Goal: Task Accomplishment & Management: Manage account settings

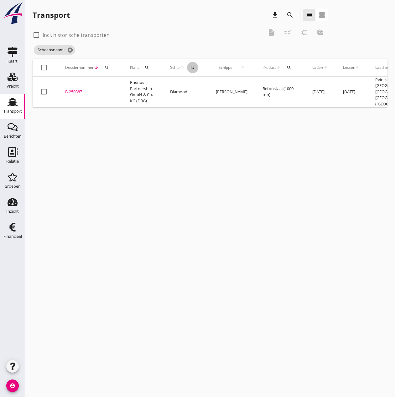
click at [195, 68] on div "search" at bounding box center [192, 67] width 11 height 5
click at [201, 87] on input "Zoek op (scheeps)naam" at bounding box center [222, 86] width 65 height 10
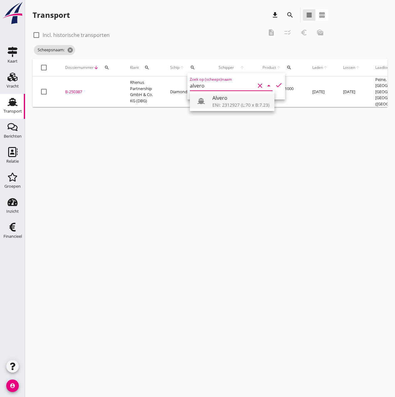
click at [232, 107] on div "ENI: 2312927 (L:70 x B:7.23)" at bounding box center [240, 105] width 57 height 7
click at [275, 87] on icon "check" at bounding box center [279, 85] width 8 height 8
type input "Alvero"
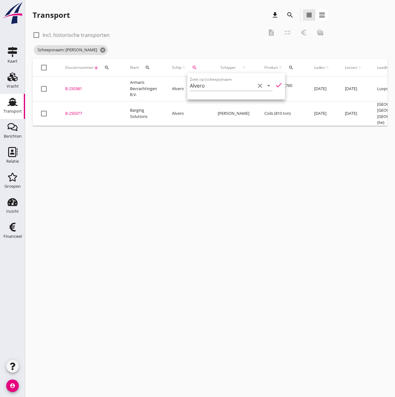
click at [80, 111] on div "B-250377" at bounding box center [90, 114] width 50 height 6
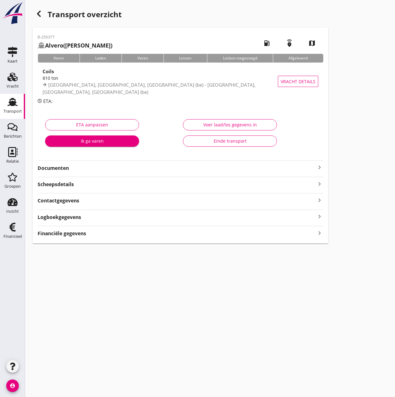
click at [219, 124] on div "Voer laad/los gegevens in" at bounding box center [229, 124] width 83 height 7
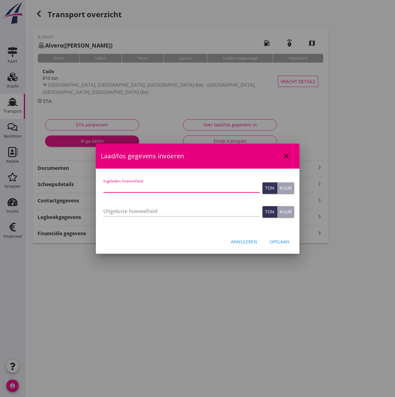
click at [117, 187] on input "Ingeladen hoeveelheid" at bounding box center [181, 188] width 157 height 10
type input "683.430"
click at [113, 213] on input "Uitgeloste hoeveelheid" at bounding box center [181, 211] width 157 height 10
type input "682.400"
click at [282, 241] on div "Opslaan" at bounding box center [280, 242] width 20 height 7
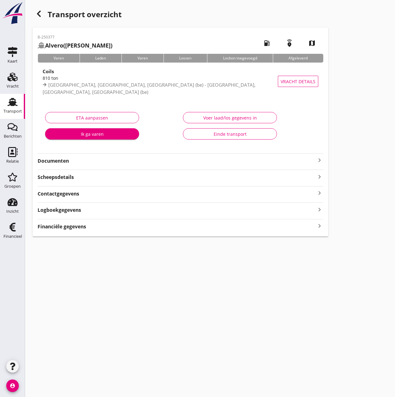
click at [55, 226] on strong "Financiële gegevens" at bounding box center [62, 226] width 49 height 7
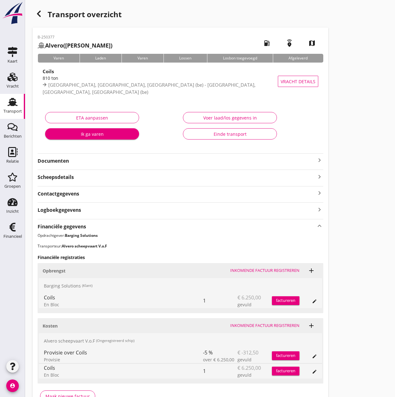
click at [267, 326] on div "Inkomende factuur registreren" at bounding box center [264, 326] width 69 height 6
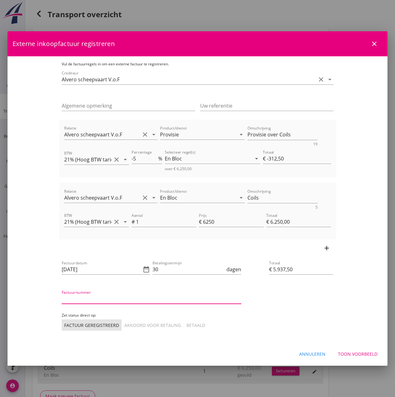
click at [99, 298] on input "Factuurnummer" at bounding box center [151, 299] width 179 height 10
click at [142, 269] on icon "date_range" at bounding box center [146, 270] width 8 height 8
type input "2025017"
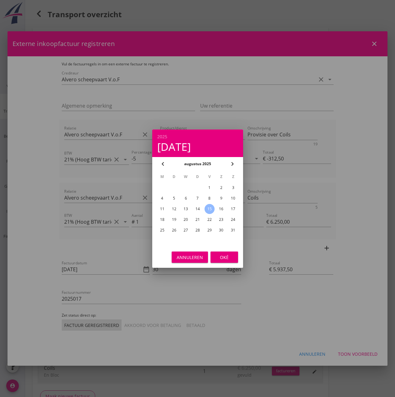
click at [184, 209] on div "13" at bounding box center [186, 209] width 10 height 10
type input "[DATE]"
click at [232, 258] on div "Oké" at bounding box center [224, 257] width 18 height 7
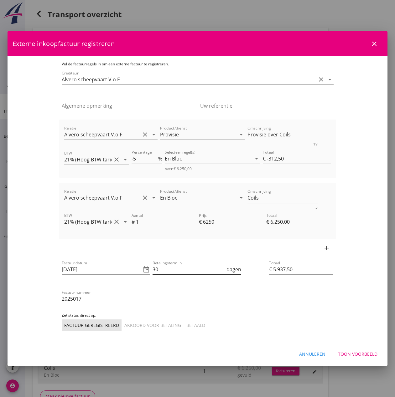
click at [152, 265] on input "30" at bounding box center [188, 270] width 73 height 10
type input "3"
type input "14"
click at [71, 300] on input "2025017" at bounding box center [151, 299] width 179 height 10
click at [124, 325] on div "Akkoord voor betaling" at bounding box center [152, 325] width 57 height 7
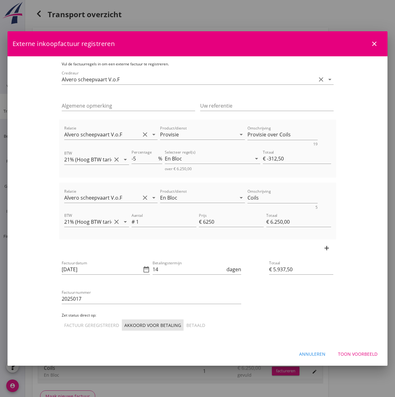
click at [361, 354] on div "Toon voorbeeld" at bounding box center [357, 354] width 39 height 7
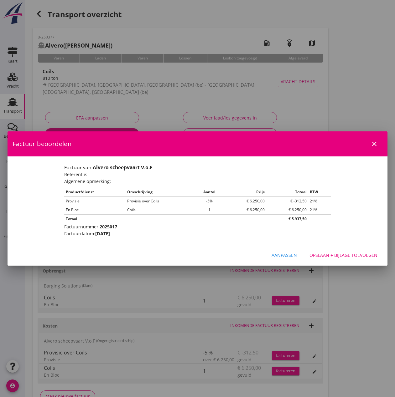
click at [351, 256] on div "Opslaan + bijlage toevoegen" at bounding box center [343, 255] width 68 height 7
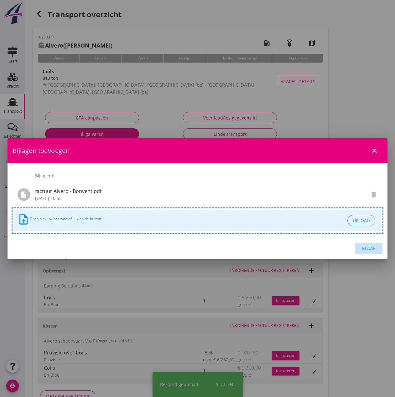
click at [369, 247] on div "Klaar" at bounding box center [369, 248] width 18 height 7
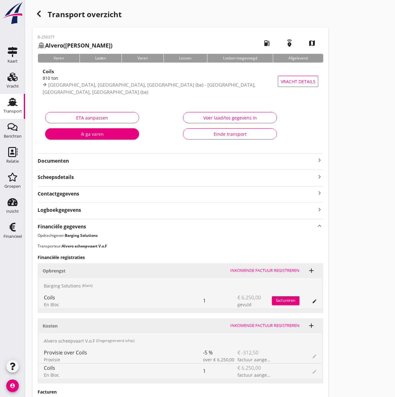
scroll to position [102, 0]
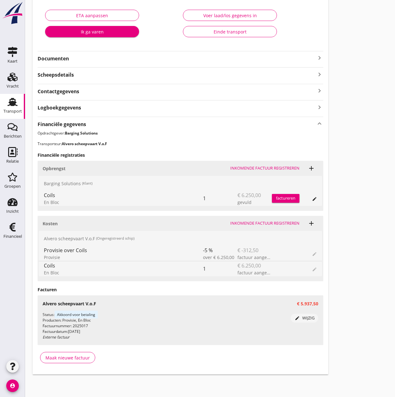
click at [10, 111] on div "Transport" at bounding box center [12, 111] width 18 height 4
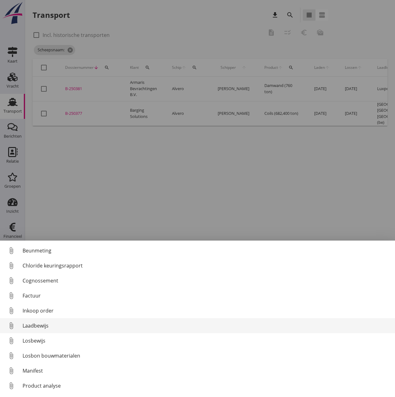
click at [27, 324] on div "Laadbewijs" at bounding box center [206, 326] width 367 height 8
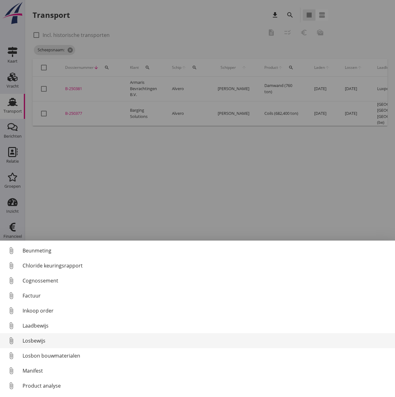
click at [28, 340] on div "Losbewijs" at bounding box center [206, 341] width 367 height 8
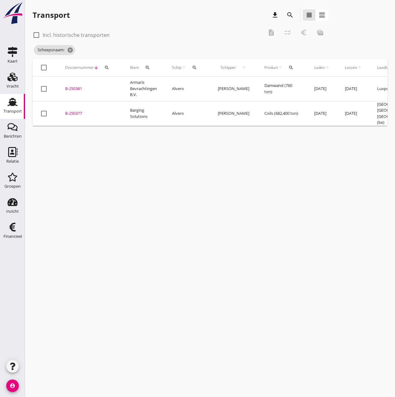
click at [75, 111] on div "B-250377" at bounding box center [90, 114] width 50 height 6
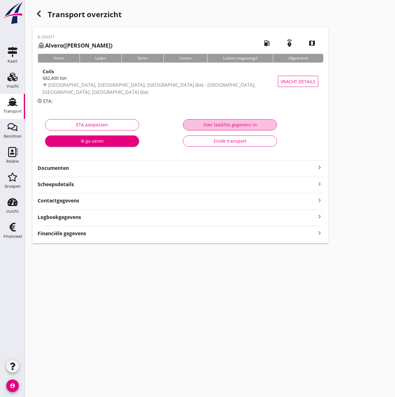
type input "683.43"
type input "682.4"
click at [246, 123] on div "Voer laad/los gegevens in" at bounding box center [229, 124] width 83 height 7
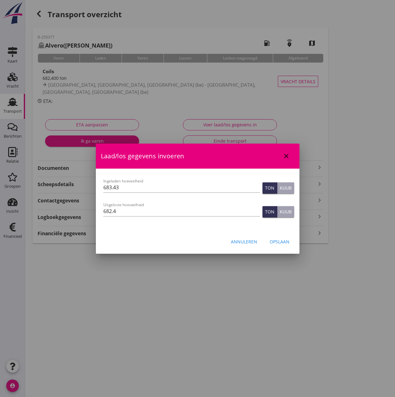
click at [279, 244] on div "Opslaan" at bounding box center [280, 242] width 20 height 7
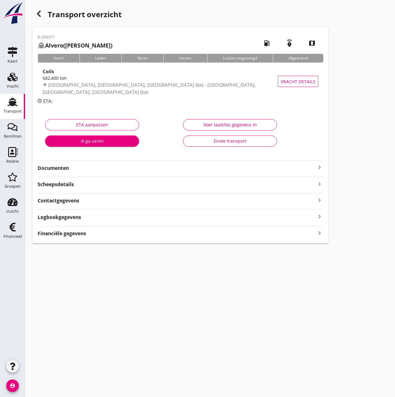
click at [72, 235] on strong "Financiële gegevens" at bounding box center [62, 233] width 49 height 7
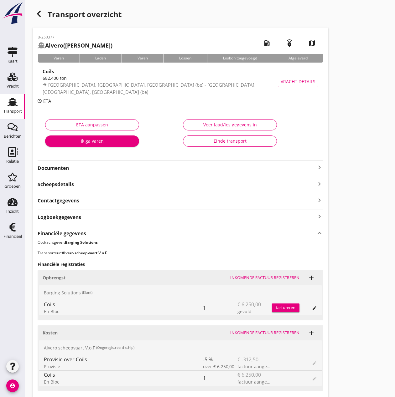
scroll to position [110, 0]
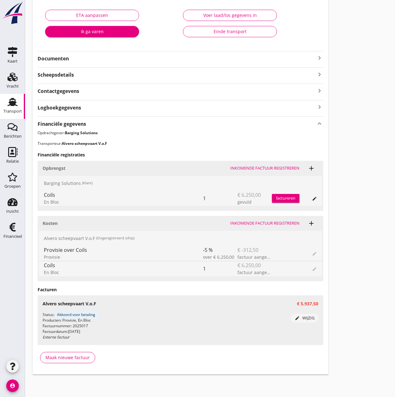
click at [290, 197] on div "factureren" at bounding box center [286, 198] width 28 height 6
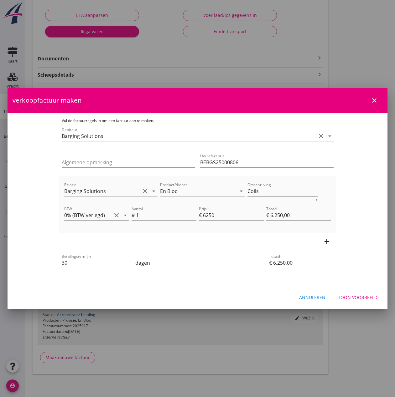
click at [62, 265] on input "30" at bounding box center [98, 263] width 73 height 10
type input "3"
type input "14"
click at [361, 295] on div "Toon voorbeeld" at bounding box center [357, 297] width 39 height 7
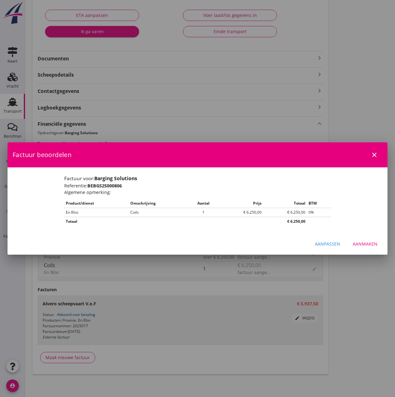
click at [360, 246] on div "Aanmaken" at bounding box center [364, 244] width 25 height 7
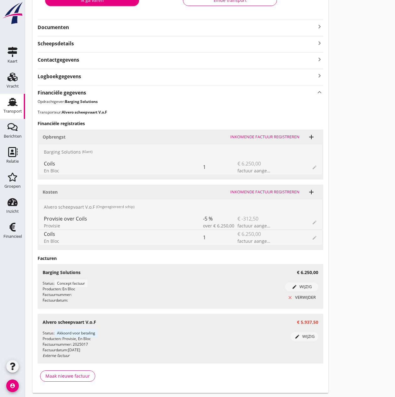
scroll to position [0, 0]
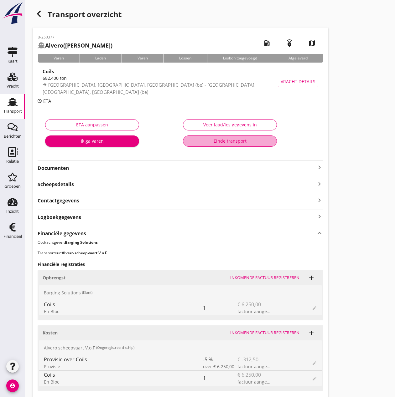
drag, startPoint x: 245, startPoint y: 142, endPoint x: 239, endPoint y: 143, distance: 5.6
click at [245, 142] on div "Einde transport" at bounding box center [229, 141] width 83 height 7
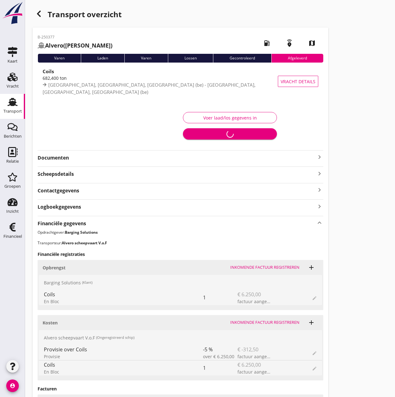
click at [10, 230] on icon "Financieel" at bounding box center [13, 227] width 10 height 10
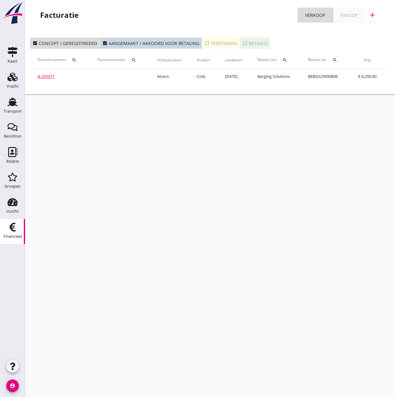
scroll to position [0, 101]
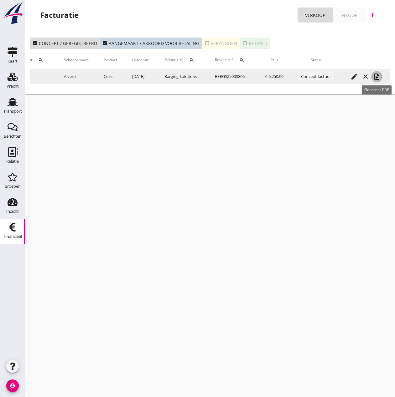
click at [380, 74] on icon "note_add" at bounding box center [377, 77] width 8 height 8
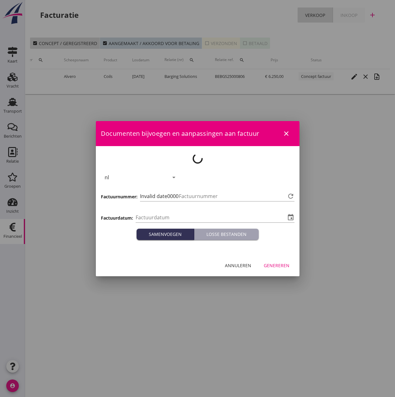
type input "[DATE]"
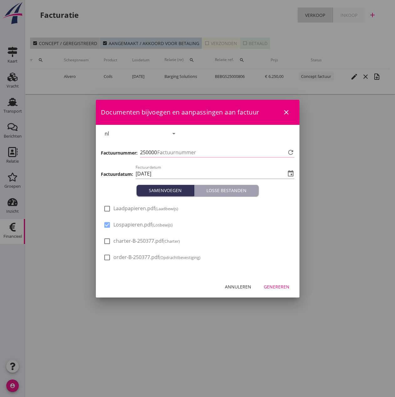
type input "445"
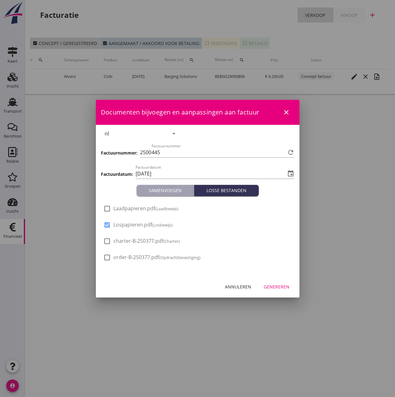
click at [124, 208] on span "Laadpapieren.pdf (Laadbewijs)" at bounding box center [145, 208] width 65 height 7
checkbox input "true"
click at [290, 288] on button "Genereren" at bounding box center [277, 286] width 36 height 11
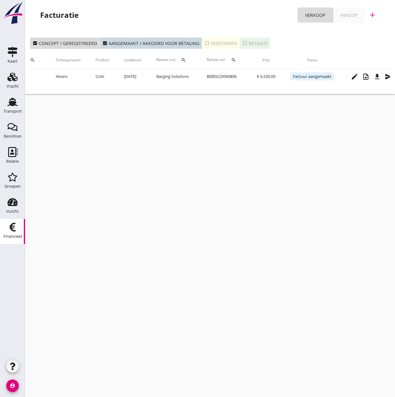
scroll to position [0, 121]
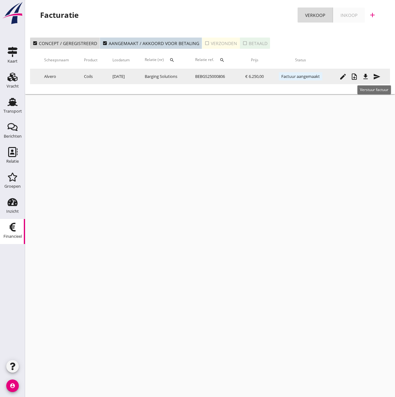
click at [372, 76] on div "send" at bounding box center [376, 77] width 11 height 8
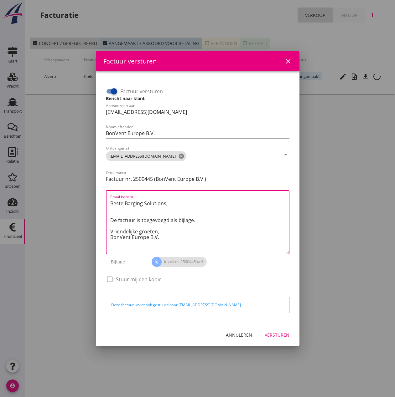
drag, startPoint x: 161, startPoint y: 231, endPoint x: 95, endPoint y: 194, distance: 75.4
click at [95, 194] on div "Factuur versturen close Factuur versturen Bericht naar klant Antwoorden aan [EM…" at bounding box center [197, 198] width 395 height 397
paste textarea "Relatie, In de bijlage vindt u de afrekening voor de reis van de MS [PERSON_NAM…"
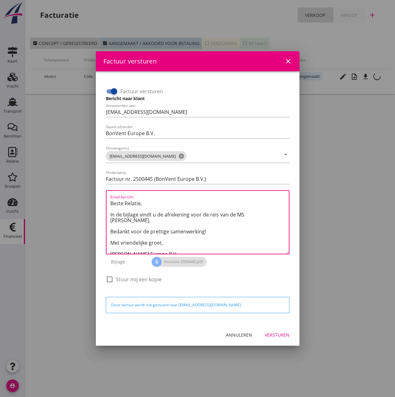
drag, startPoint x: 245, startPoint y: 216, endPoint x: 249, endPoint y: 216, distance: 3.8
click at [249, 216] on textarea "Beste Relatie, In de bijlage vindt u de afrekening voor de reis van de MS [PERS…" at bounding box center [199, 225] width 178 height 55
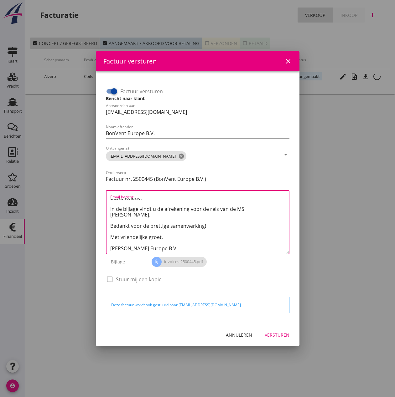
type textarea "Beste Relatie, In de bijlage vindt u de afrekening voor de reis van de MS [PERS…"
click at [281, 336] on div "Versturen" at bounding box center [277, 335] width 25 height 7
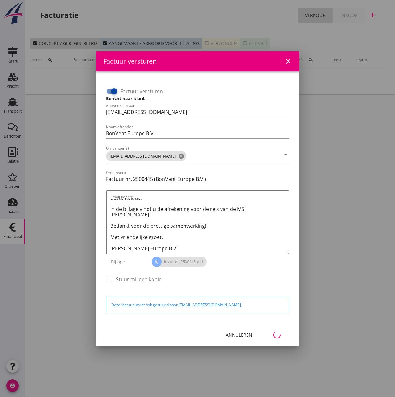
scroll to position [0, 28]
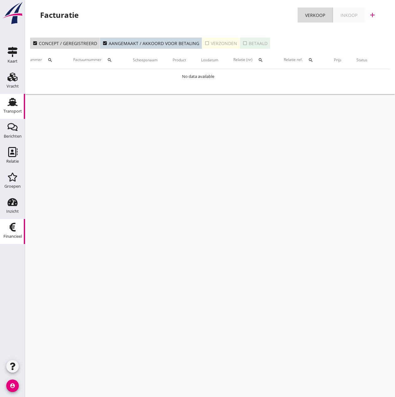
click at [14, 107] on div "Transport" at bounding box center [12, 111] width 18 height 9
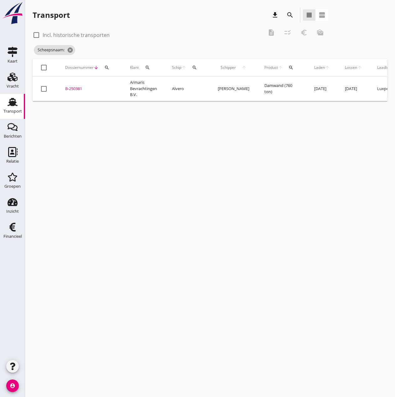
click at [193, 67] on icon "search" at bounding box center [194, 67] width 5 height 5
click at [205, 87] on input "Zoek op (scheeps)naam" at bounding box center [224, 86] width 65 height 10
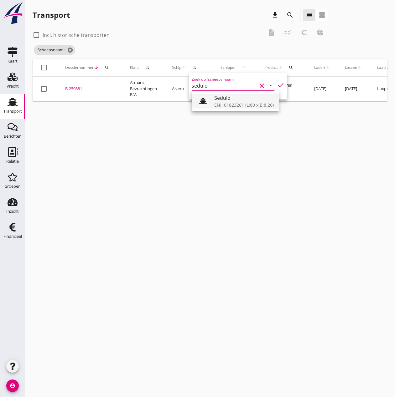
click at [231, 101] on div "Sedulo" at bounding box center [243, 98] width 59 height 8
click at [277, 85] on icon "check" at bounding box center [281, 85] width 8 height 8
type input "Sedulo"
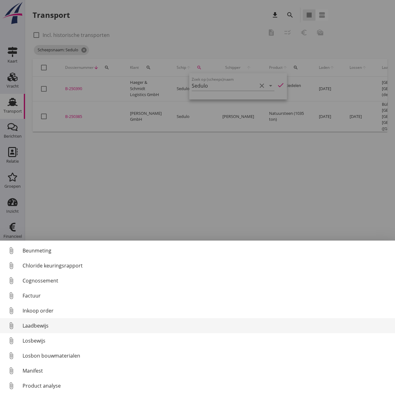
click at [39, 327] on div "Laadbewijs" at bounding box center [206, 326] width 367 height 8
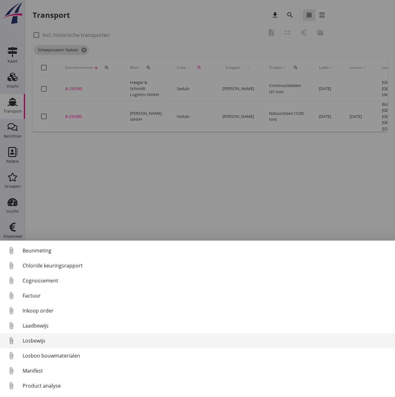
click at [32, 343] on div "Losbewijs" at bounding box center [206, 341] width 367 height 8
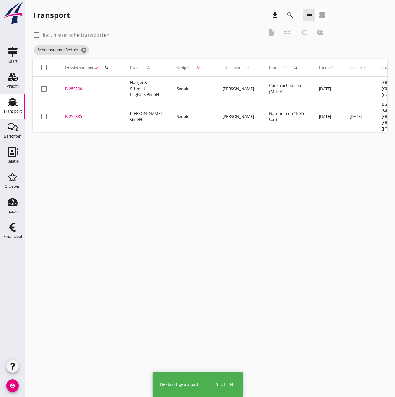
click at [77, 114] on div "B-250385" at bounding box center [90, 117] width 50 height 6
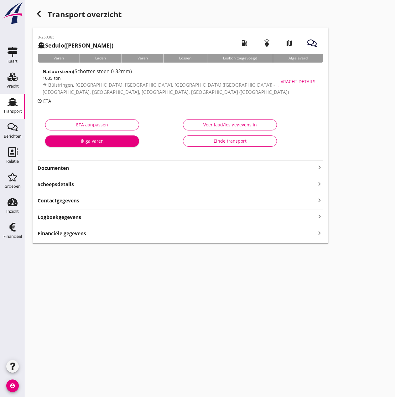
click at [227, 126] on div "Voer laad/los gegevens in" at bounding box center [229, 124] width 83 height 7
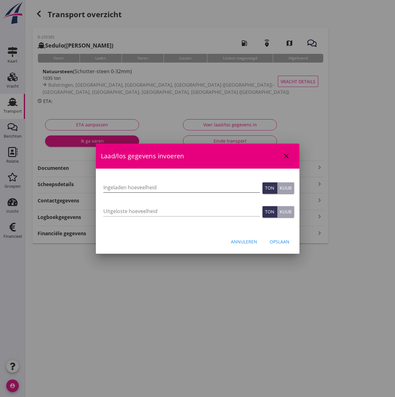
click at [184, 185] on input "Ingeladen hoeveelheid" at bounding box center [181, 188] width 157 height 10
click at [122, 187] on input "Ingeladen hoeveelheid" at bounding box center [181, 188] width 157 height 10
type input "1010"
type input "1010.3"
type input "1010.330"
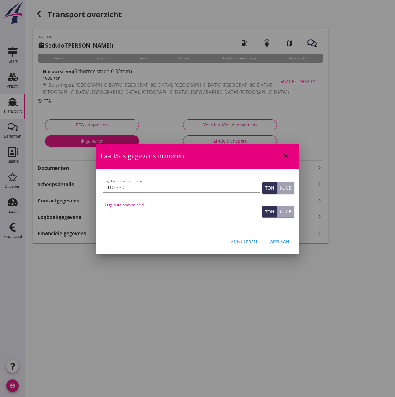
click at [189, 214] on input "Uitgeloste hoeveelheid" at bounding box center [181, 211] width 157 height 10
click at [118, 208] on input "Uitgeloste hoeveelheid" at bounding box center [181, 211] width 157 height 10
type input "1010"
type input "1010.3"
type input "1010.330"
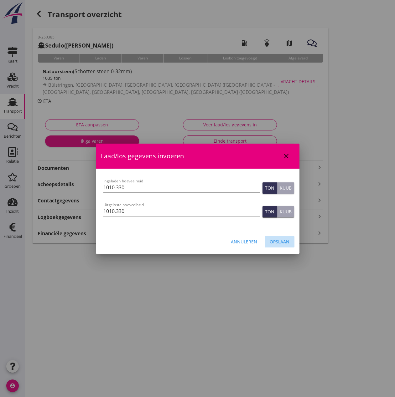
click at [283, 245] on button "Opslaan" at bounding box center [280, 241] width 30 height 11
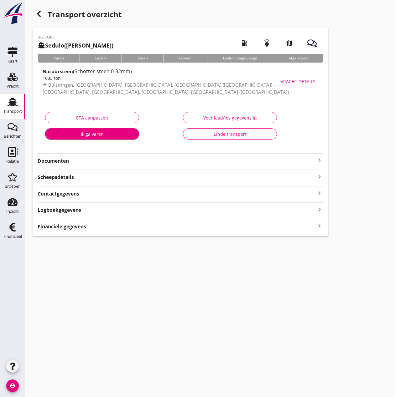
click at [75, 228] on strong "Financiële gegevens" at bounding box center [62, 226] width 49 height 7
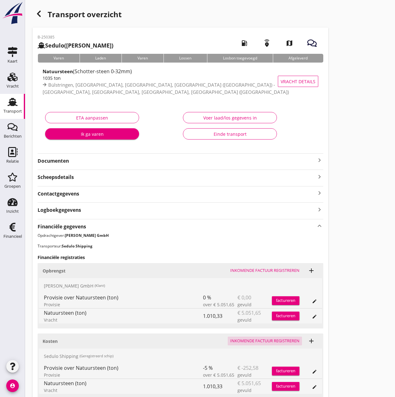
click at [257, 347] on div "Inkomende factuur registreren add" at bounding box center [271, 341] width 93 height 13
click at [253, 341] on div "Inkomende factuur registreren" at bounding box center [264, 341] width 69 height 6
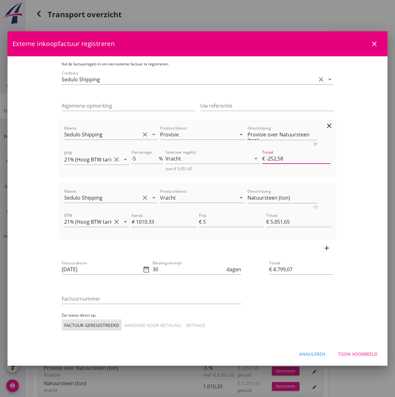
click at [312, 160] on input "€ -252,58" at bounding box center [296, 159] width 69 height 10
click at [155, 224] on input "1010.33" at bounding box center [166, 222] width 60 height 10
click at [218, 224] on input "5" at bounding box center [233, 222] width 61 height 10
click at [171, 220] on input "1010.3300" at bounding box center [166, 222] width 60 height 10
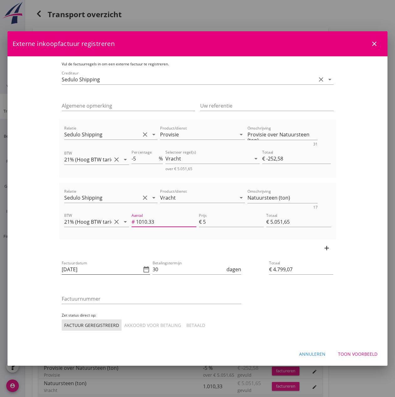
type input "1010.33"
click at [75, 270] on input "[DATE]" at bounding box center [102, 270] width 80 height 10
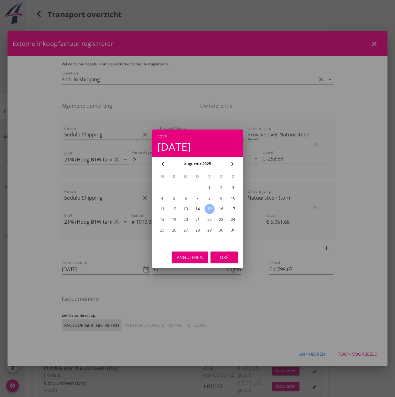
click at [186, 209] on div "13" at bounding box center [186, 209] width 10 height 10
type input "[DATE]"
click at [227, 256] on div "Oké" at bounding box center [224, 257] width 18 height 7
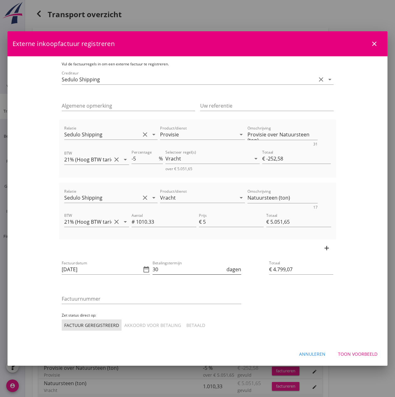
click at [160, 268] on input "30" at bounding box center [188, 270] width 73 height 10
type input "3"
type input "14"
click at [62, 299] on input "Factuurnummer" at bounding box center [151, 299] width 179 height 10
type input "202036"
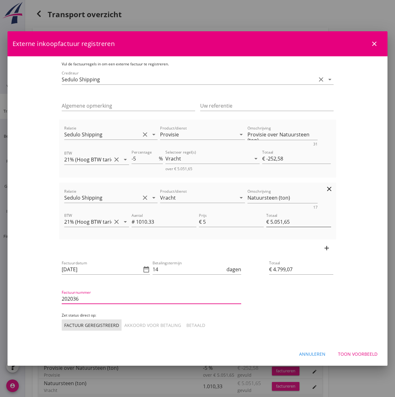
click at [317, 222] on input "€ 5.051,65" at bounding box center [298, 222] width 65 height 10
click at [309, 224] on input "€ 5.051,65" at bounding box center [298, 222] width 65 height 10
click at [122, 321] on button "Akkoord voor betaling" at bounding box center [153, 325] width 62 height 11
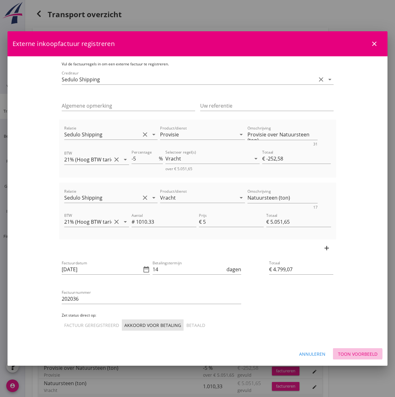
click at [358, 353] on div "Toon voorbeeld" at bounding box center [357, 354] width 39 height 7
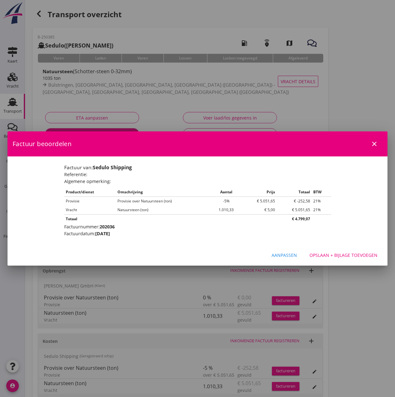
click at [292, 258] on div "Aanpassen" at bounding box center [283, 255] width 25 height 7
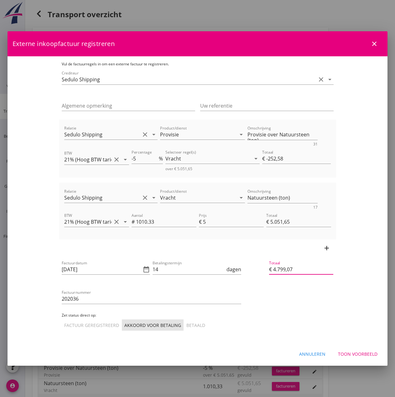
click at [326, 272] on input "€ 4.799,07" at bounding box center [301, 270] width 64 height 10
click at [321, 269] on input "€ 4.799,07" at bounding box center [301, 270] width 64 height 10
click at [323, 270] on input "€ 4.799,07" at bounding box center [301, 270] width 64 height 10
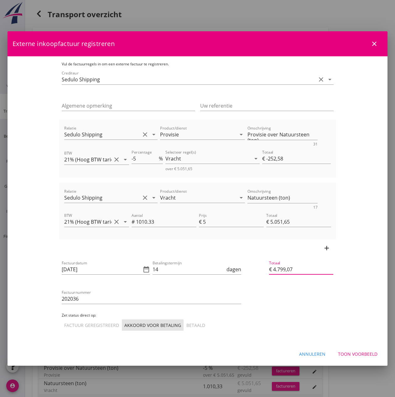
click at [323, 270] on input "€ 4.799,07" at bounding box center [301, 270] width 64 height 10
click at [141, 223] on input "1010.33" at bounding box center [166, 222] width 60 height 10
type input "1010.331"
type input "€ 5.051,66"
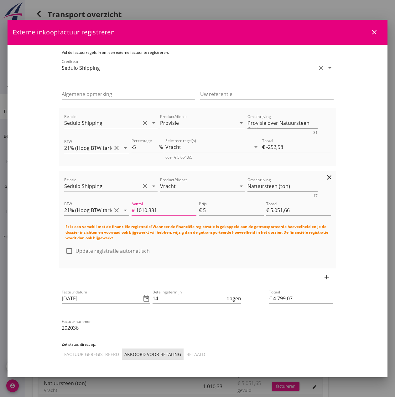
click button "Toon voorbeeld" at bounding box center [357, 383] width 49 height 11
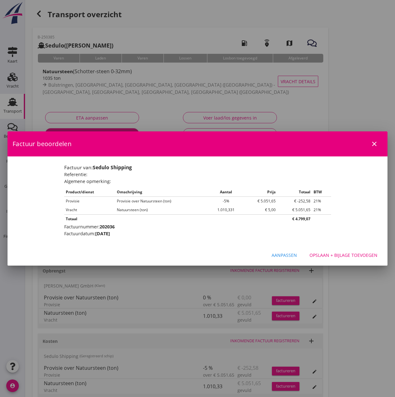
click at [291, 253] on div "Aanpassen" at bounding box center [283, 255] width 25 height 7
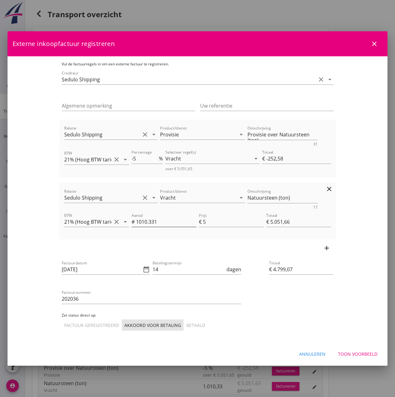
click at [152, 224] on input "1010.331" at bounding box center [166, 222] width 60 height 10
type input "1010.33"
type input "€ 5.051,65"
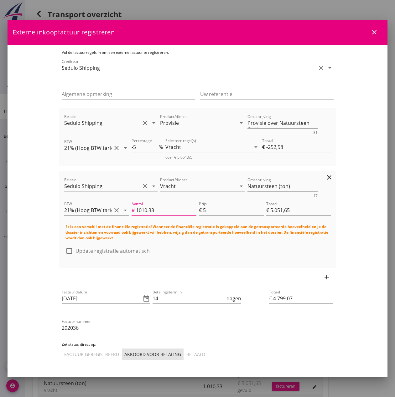
type input "1010.335"
type input "€ 5.051,68"
type input "€ 4.799,10"
type input "1010.33"
type input "€ 5.051,65"
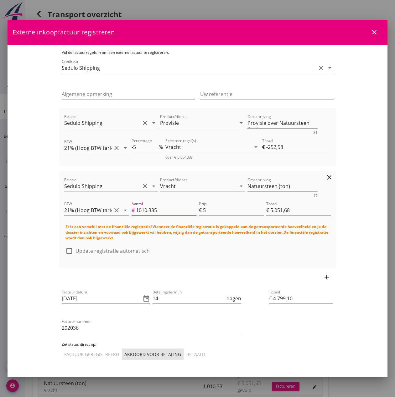
type input "€ 4.799,07"
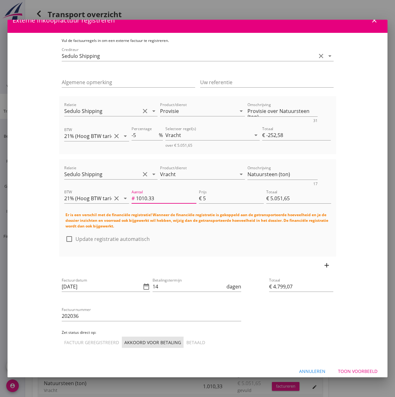
type input "1010.33"
click at [359, 368] on div "Toon voorbeeld" at bounding box center [357, 371] width 39 height 7
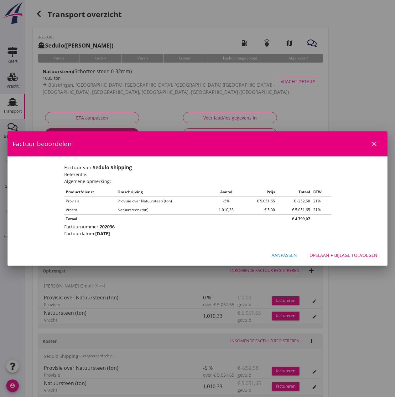
scroll to position [0, 0]
click at [337, 256] on div "Opslaan + bijlage toevoegen" at bounding box center [343, 255] width 68 height 7
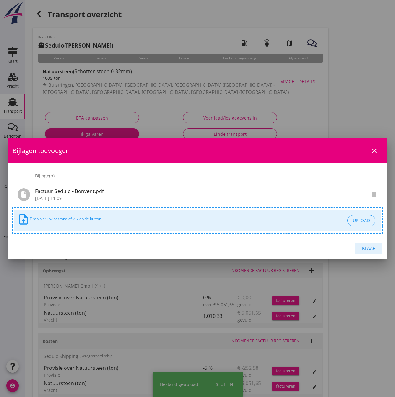
click at [369, 249] on div "Klaar" at bounding box center [369, 248] width 18 height 7
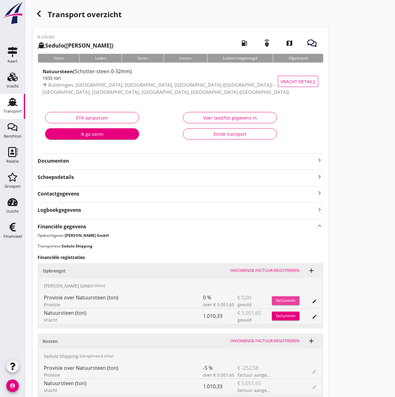
click at [288, 300] on div "factureren" at bounding box center [286, 301] width 28 height 6
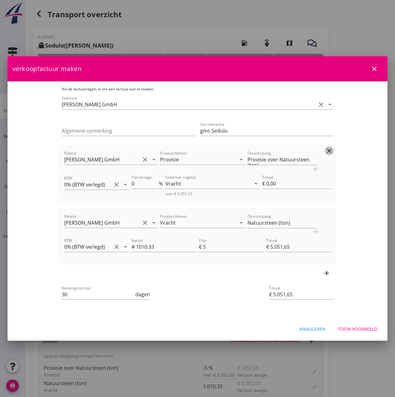
click at [333, 150] on icon "clear" at bounding box center [329, 151] width 8 height 8
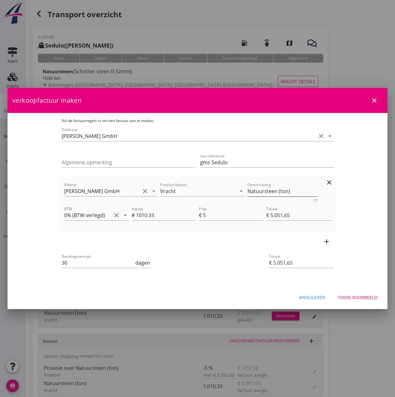
click at [276, 190] on textarea "Natuursteen (ton)" at bounding box center [282, 191] width 70 height 10
type textarea "Natuursteen (1010,33 ton)"
click at [79, 263] on input "30" at bounding box center [98, 263] width 73 height 10
type input "3"
type input "14"
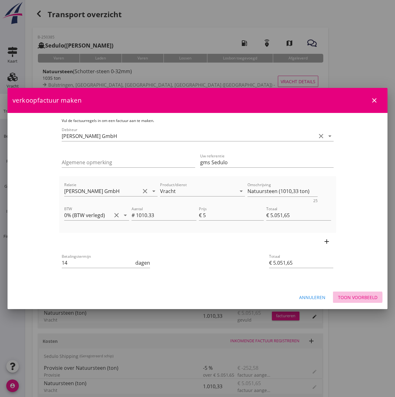
click at [351, 294] on button "Toon voorbeeld" at bounding box center [357, 297] width 49 height 11
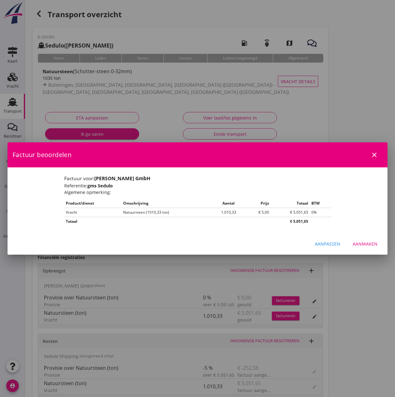
click at [358, 244] on div "Aanmaken" at bounding box center [364, 244] width 25 height 7
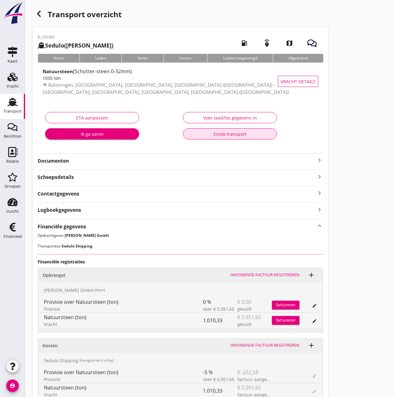
click at [236, 136] on div "Einde transport" at bounding box center [229, 134] width 83 height 7
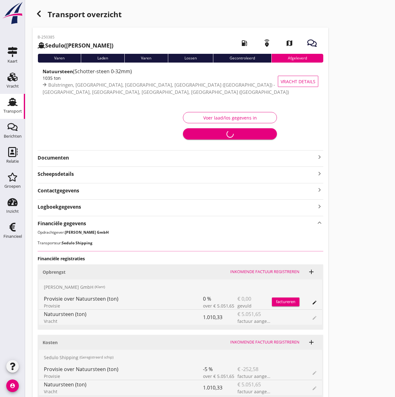
drag, startPoint x: 13, startPoint y: 226, endPoint x: 90, endPoint y: 163, distance: 99.2
click at [13, 226] on use at bounding box center [12, 227] width 6 height 9
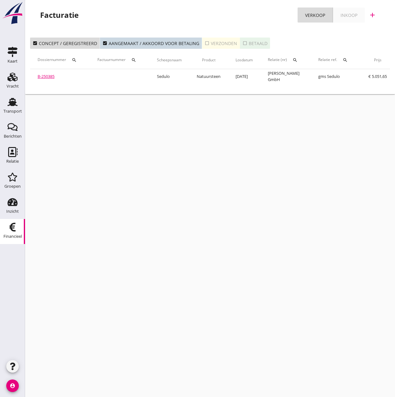
scroll to position [0, 111]
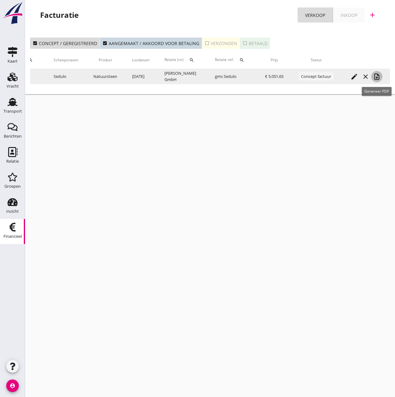
click at [376, 78] on icon "note_add" at bounding box center [377, 77] width 8 height 8
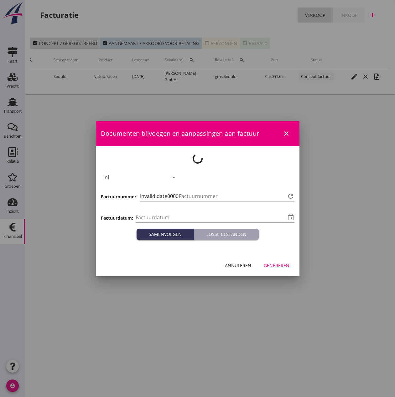
type input "[DATE]"
type input "446"
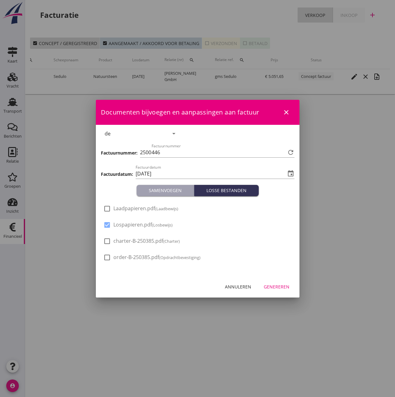
click at [114, 210] on span "Laadpapieren.pdf (Laadbewijs)" at bounding box center [145, 208] width 65 height 7
checkbox input "true"
click at [285, 287] on div "Genereren" at bounding box center [277, 287] width 26 height 7
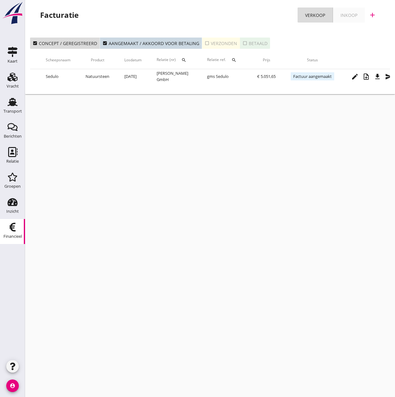
scroll to position [0, 131]
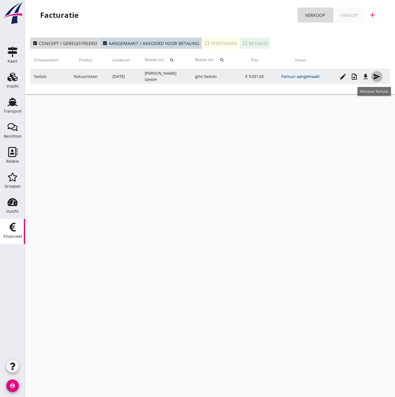
click at [380, 79] on icon "send" at bounding box center [377, 77] width 8 height 8
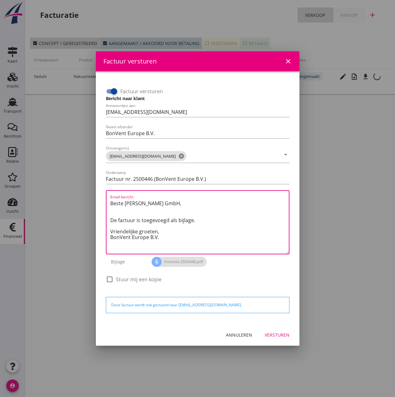
drag, startPoint x: 162, startPoint y: 230, endPoint x: 62, endPoint y: 182, distance: 111.3
click at [62, 182] on div "Factuur versturen close Factuur versturen Bericht naar klant Antwoorden aan [EM…" at bounding box center [197, 198] width 395 height 397
paste textarea "Guten Tag, Im Anhang finden Sie die Abrechnung für die Reise der MS [PERSON_NAM…"
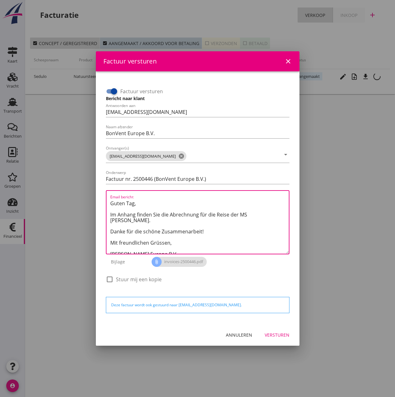
click at [248, 216] on textarea "Guten Tag, Im Anhang finden Sie die Abrechnung für die Reise der MS [PERSON_NAM…" at bounding box center [199, 225] width 178 height 55
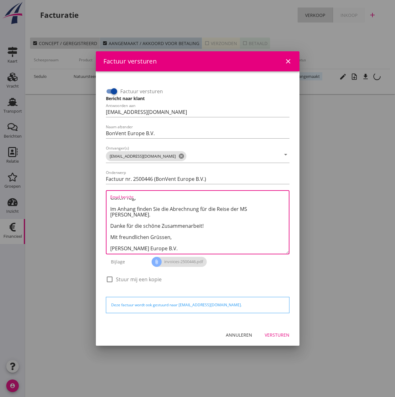
type textarea "Guten Tag, Im Anhang finden Sie die Abrechnung für die Reise der MS [PERSON_NAM…"
click at [274, 338] on div "Versturen" at bounding box center [277, 335] width 25 height 7
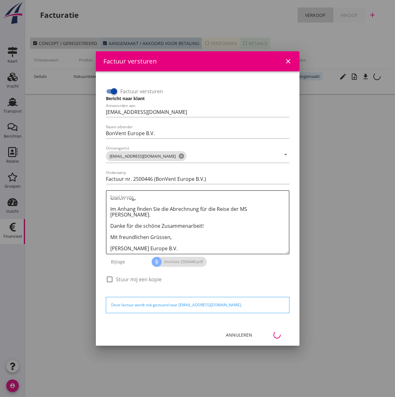
scroll to position [0, 28]
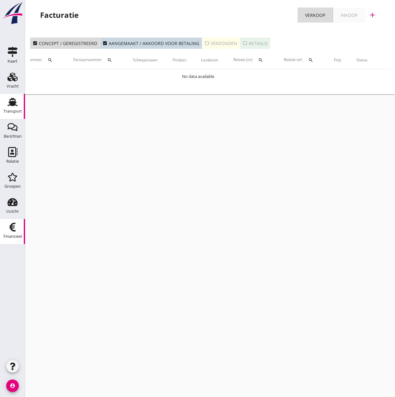
click at [16, 103] on use at bounding box center [13, 102] width 10 height 8
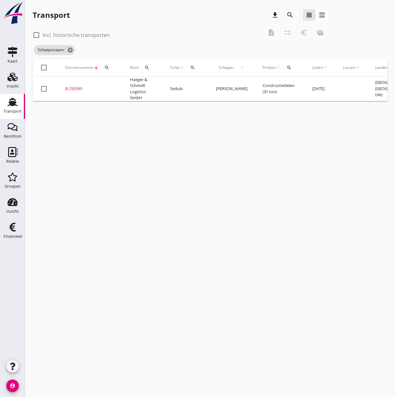
click at [9, 108] on div "Transport" at bounding box center [12, 111] width 18 height 9
click at [190, 65] on icon "search" at bounding box center [192, 67] width 5 height 5
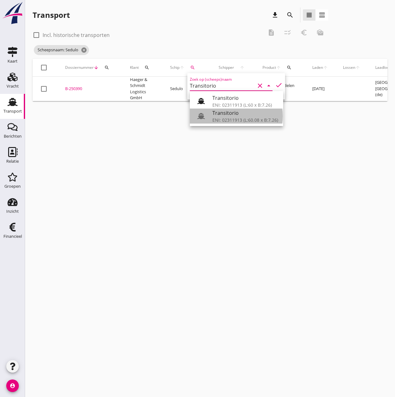
click at [223, 120] on div "ENI: 02311913 (L:60.08 x B:7.26)" at bounding box center [245, 120] width 66 height 7
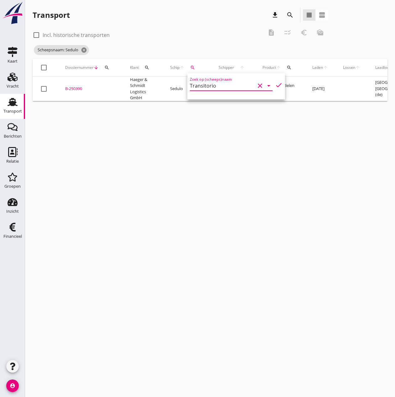
click at [275, 85] on icon "check" at bounding box center [279, 85] width 8 height 8
type input "Transitorio"
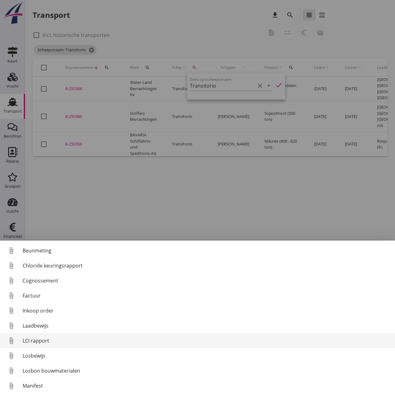
click at [39, 337] on div "LCI rapport" at bounding box center [206, 341] width 367 height 8
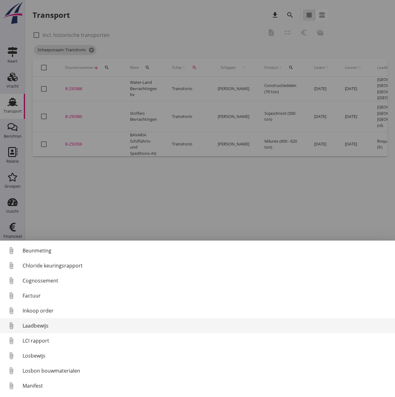
click at [45, 324] on div "Laadbewijs" at bounding box center [206, 326] width 367 height 8
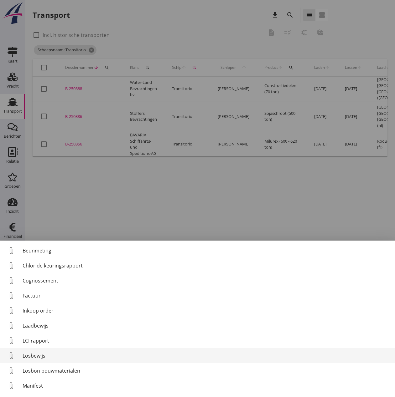
click at [35, 357] on div "Losbewijs" at bounding box center [206, 356] width 367 height 8
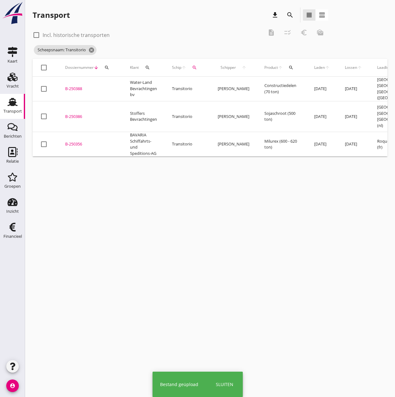
click at [78, 141] on div "B-250356" at bounding box center [90, 144] width 50 height 6
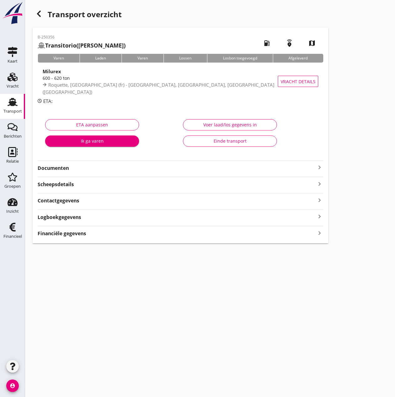
click at [252, 127] on div "Voer laad/los gegevens in" at bounding box center [229, 124] width 83 height 7
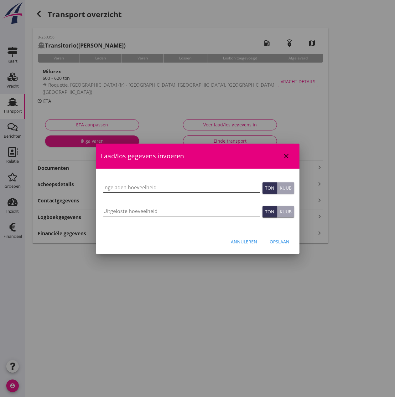
click at [163, 189] on input "Ingeladen hoeveelheid" at bounding box center [181, 188] width 157 height 10
type input "621.005"
click at [159, 211] on input "Uitgeloste hoeveelheid" at bounding box center [181, 211] width 157 height 10
click at [110, 211] on input "Uitgeloste hoeveelheid" at bounding box center [181, 211] width 157 height 10
type input "621"
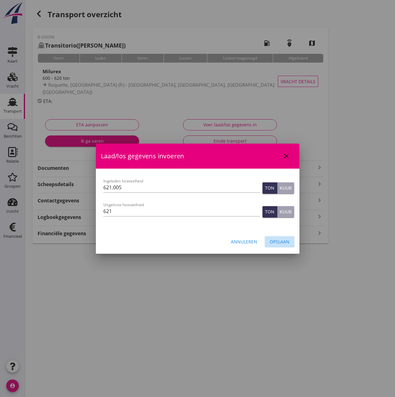
click at [283, 243] on div "Opslaan" at bounding box center [280, 242] width 20 height 7
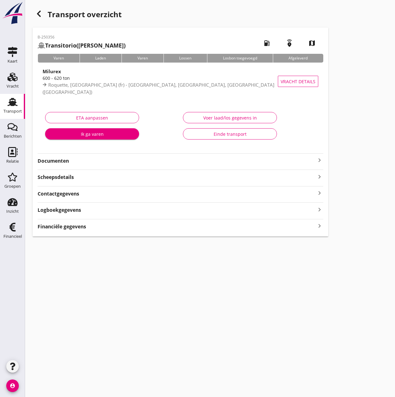
click at [66, 226] on strong "Financiële gegevens" at bounding box center [62, 226] width 49 height 7
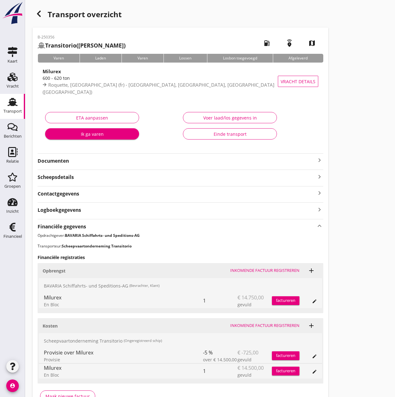
scroll to position [39, 0]
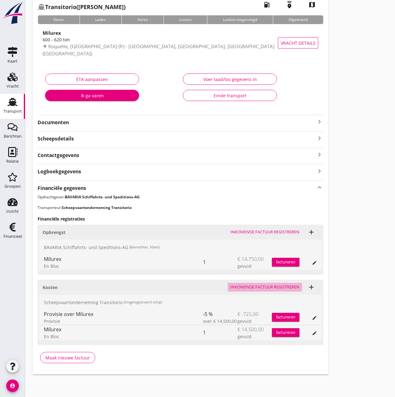
click at [275, 290] on div "Inkomende factuur registreren" at bounding box center [264, 287] width 69 height 6
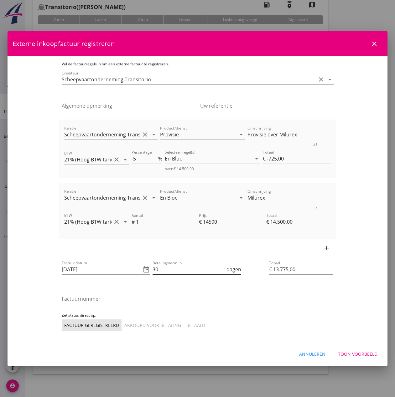
click at [164, 267] on input "30" at bounding box center [188, 270] width 73 height 10
type input "3"
type input "14"
click at [99, 298] on input "Factuurnummer" at bounding box center [151, 299] width 179 height 10
type input "2025-37"
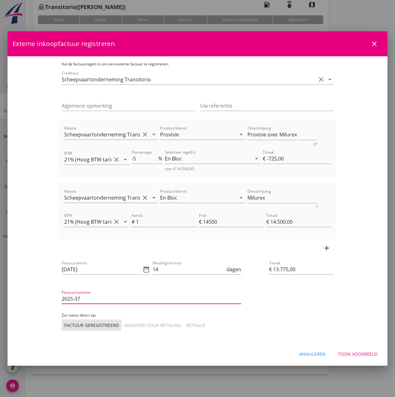
click at [124, 328] on div "Akkoord voor betaling" at bounding box center [152, 325] width 57 height 7
click at [364, 354] on div "Toon voorbeeld" at bounding box center [357, 354] width 39 height 7
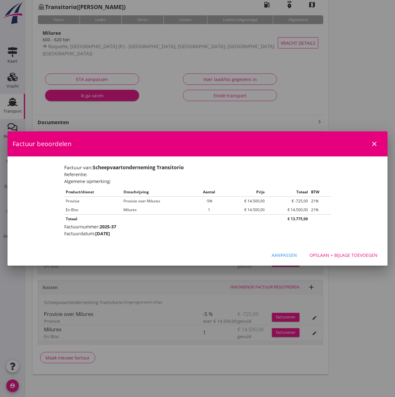
click at [348, 251] on button "Opslaan + bijlage toevoegen" at bounding box center [343, 255] width 78 height 11
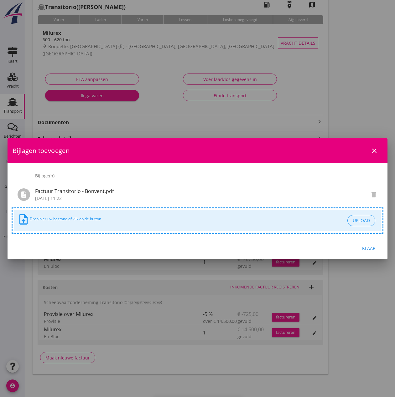
click at [372, 249] on div "Klaar" at bounding box center [369, 248] width 18 height 7
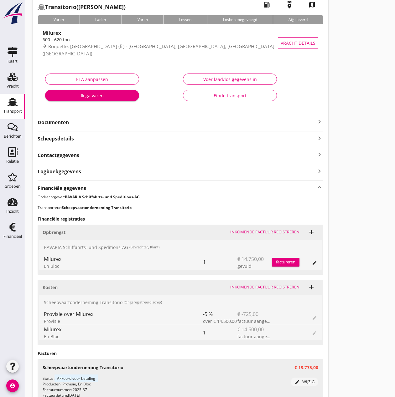
click at [286, 258] on button "factureren" at bounding box center [286, 262] width 28 height 9
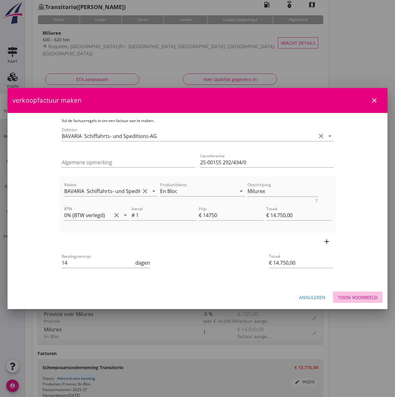
click at [351, 299] on div "Toon voorbeeld" at bounding box center [357, 297] width 39 height 7
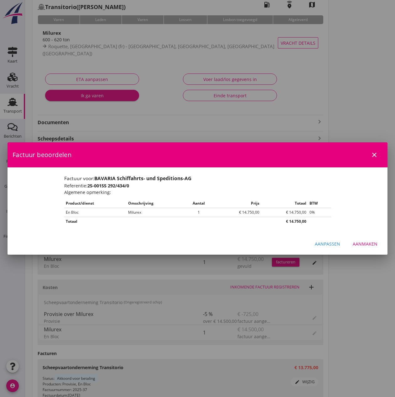
click at [362, 243] on div "Aanmaken" at bounding box center [364, 244] width 25 height 7
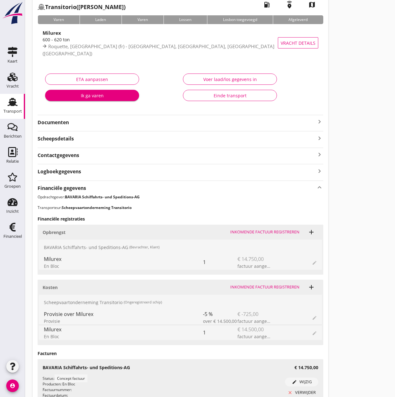
click at [201, 98] on div "Einde transport" at bounding box center [229, 95] width 83 height 7
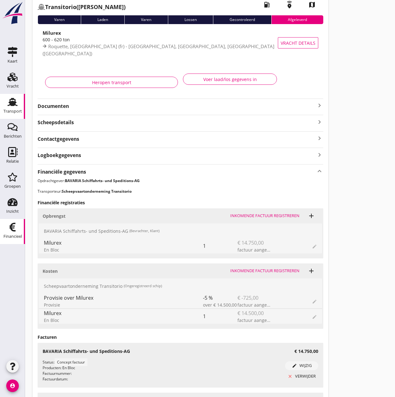
click at [15, 232] on icon "Financieel" at bounding box center [13, 227] width 10 height 10
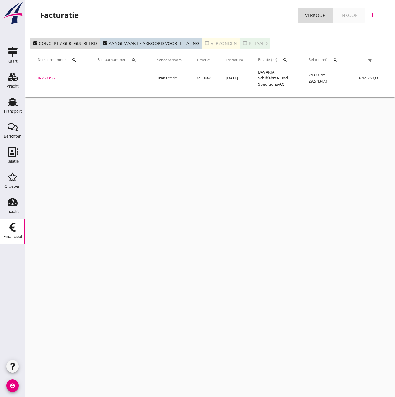
scroll to position [0, 103]
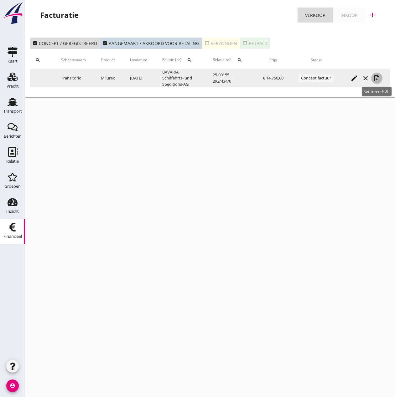
click at [379, 78] on icon "note_add" at bounding box center [377, 79] width 8 height 8
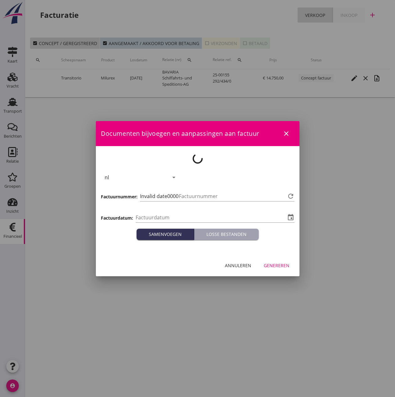
type input "[DATE]"
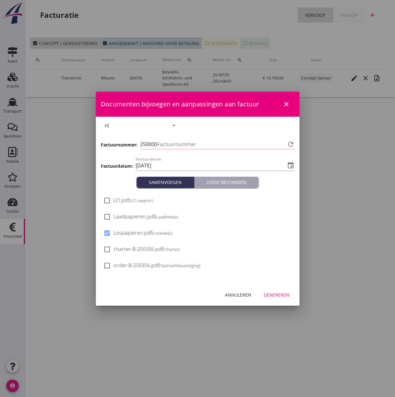
type input "447"
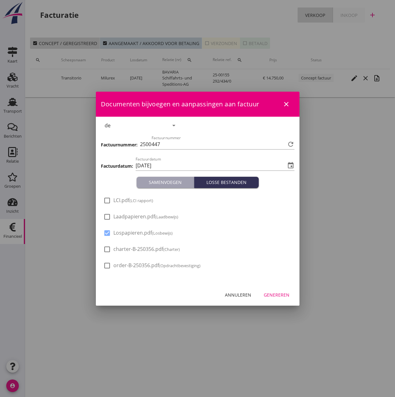
click at [129, 220] on div "check_box_outline_blank Laadpapieren.pdf (Laadbewijs)" at bounding box center [140, 217] width 75 height 8
click at [128, 202] on span "LCI.pdf (LCI rapport)" at bounding box center [133, 200] width 40 height 7
checkbox input "true"
click at [131, 215] on span "Laadpapieren.pdf (Laadbewijs)" at bounding box center [145, 217] width 65 height 7
checkbox input "true"
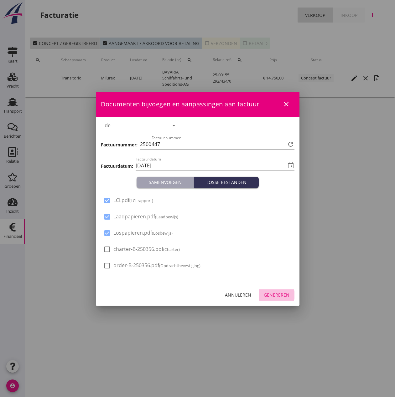
click at [278, 296] on div "Genereren" at bounding box center [277, 295] width 26 height 7
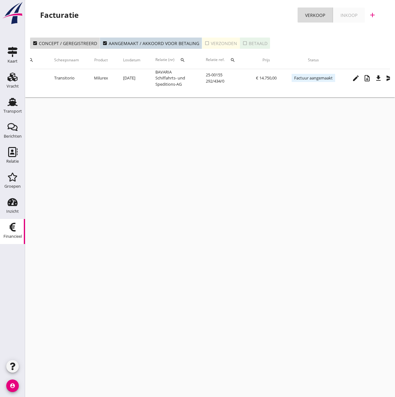
scroll to position [0, 122]
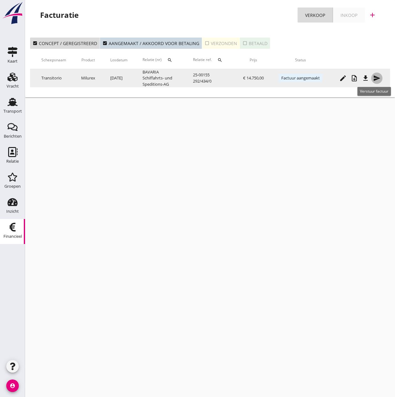
click at [378, 79] on icon "send" at bounding box center [377, 79] width 8 height 8
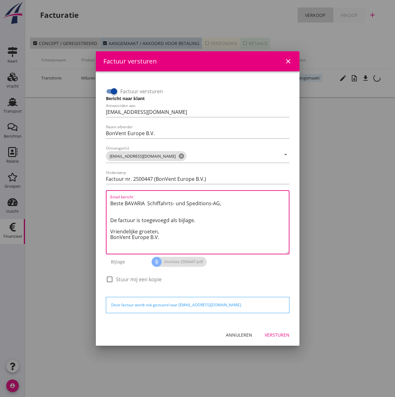
drag, startPoint x: 159, startPoint y: 231, endPoint x: 61, endPoint y: 184, distance: 108.5
click at [61, 184] on div "Factuur versturen close Factuur versturen Bericht naar klant Antwoorden aan [EM…" at bounding box center [197, 198] width 395 height 397
paste textarea "Guten Tag, Im Anhang finden Sie die Abrechnung für die Reise der MS [PERSON_NAM…"
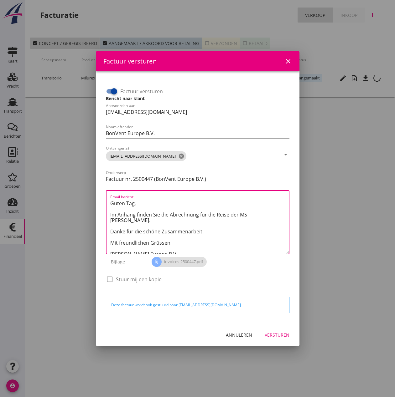
drag, startPoint x: 248, startPoint y: 215, endPoint x: 269, endPoint y: 216, distance: 21.0
click at [269, 216] on textarea "Guten Tag, Im Anhang finden Sie die Abrechnung für die Reise der MS [PERSON_NAM…" at bounding box center [199, 225] width 178 height 55
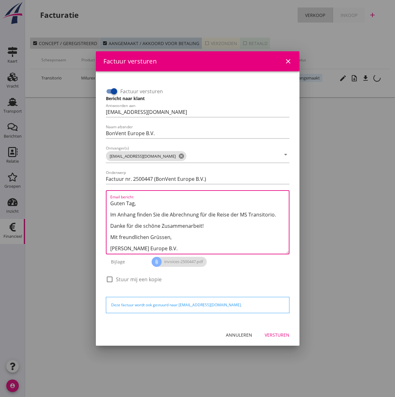
type textarea "Guten Tag, Im Anhang finden Sie die Abrechnung für die Reise der MS Transitorio…"
click at [270, 333] on div "Versturen" at bounding box center [277, 335] width 25 height 7
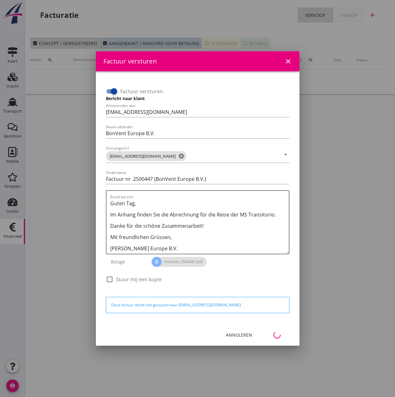
scroll to position [0, 28]
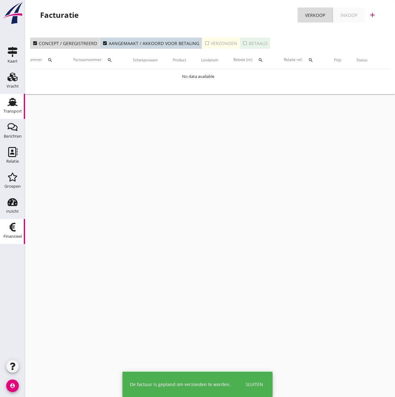
click at [12, 106] on icon "Transport" at bounding box center [13, 102] width 10 height 10
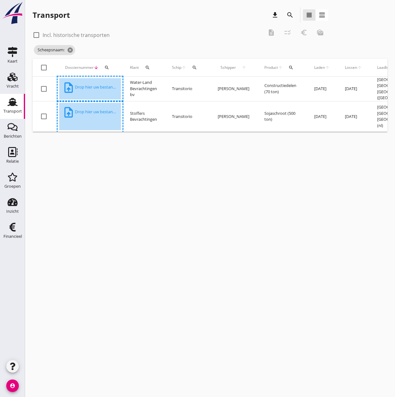
click at [188, 218] on div "cancel You are impersonating another user. Transport download search view_headl…" at bounding box center [210, 198] width 370 height 397
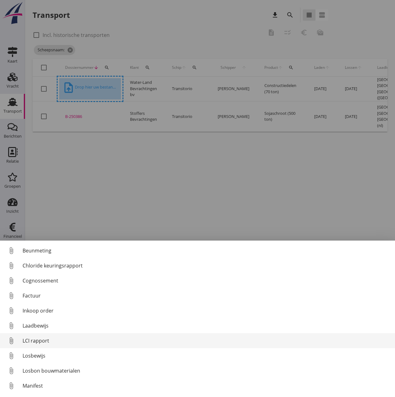
click at [36, 341] on div "LCI rapport" at bounding box center [206, 341] width 367 height 8
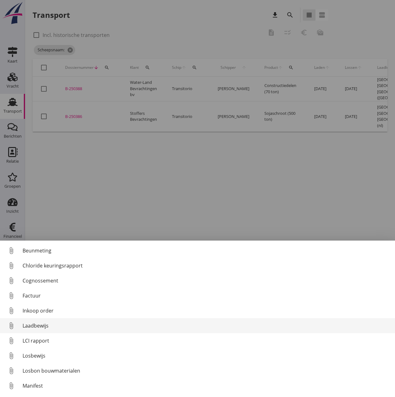
click at [33, 324] on div "Laadbewijs" at bounding box center [206, 326] width 367 height 8
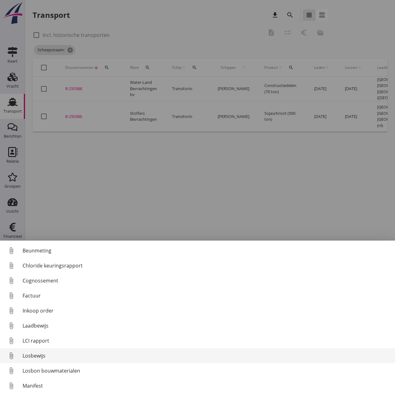
click at [30, 356] on div "Losbewijs" at bounding box center [206, 356] width 367 height 8
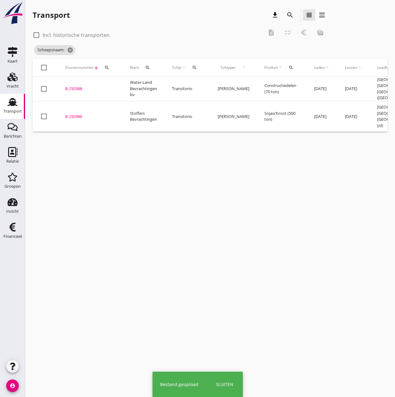
click at [76, 114] on div "B-250386" at bounding box center [90, 117] width 50 height 6
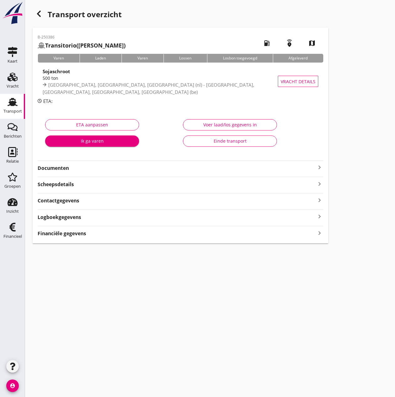
click at [234, 126] on div "Voer laad/los gegevens in" at bounding box center [229, 124] width 83 height 7
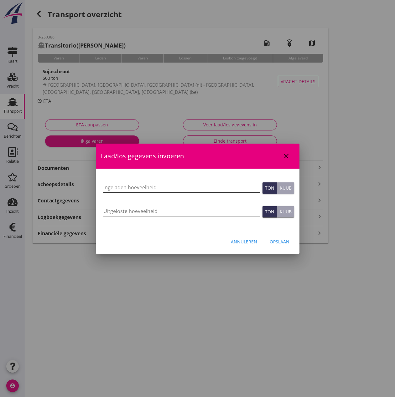
click at [154, 186] on input "Ingeladen hoeveelheid" at bounding box center [181, 188] width 157 height 10
click at [128, 186] on input "Ingeladen hoeveelheid" at bounding box center [181, 188] width 157 height 10
type input "500.020"
click at [133, 208] on input "Uitgeloste hoeveelheid" at bounding box center [181, 211] width 157 height 10
click at [125, 212] on input "Uitgeloste hoeveelheid" at bounding box center [181, 211] width 157 height 10
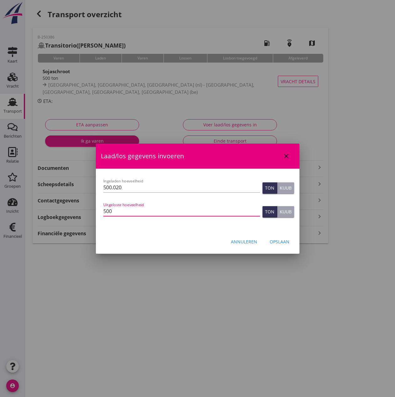
type input "500"
click at [279, 244] on div "Opslaan" at bounding box center [280, 242] width 20 height 7
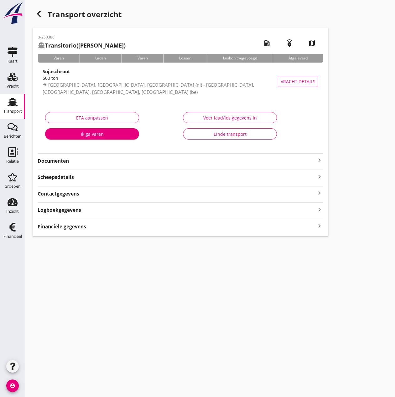
click at [64, 224] on strong "Financiële gegevens" at bounding box center [62, 226] width 49 height 7
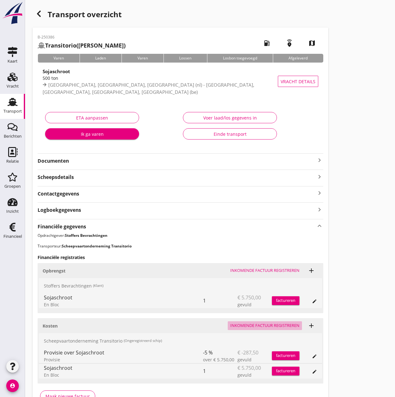
click at [275, 327] on div "Inkomende factuur registreren" at bounding box center [264, 326] width 69 height 6
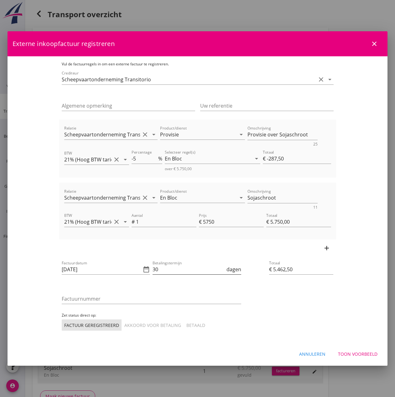
click at [166, 270] on input "30" at bounding box center [188, 270] width 73 height 10
type input "3"
type input "14"
click at [92, 301] on input "Factuurnummer" at bounding box center [151, 299] width 179 height 10
type input "2025-38"
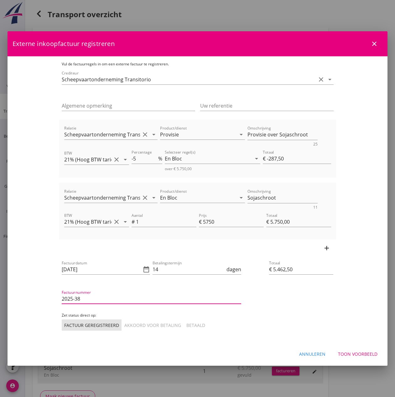
click at [124, 325] on div "Akkoord voor betaling" at bounding box center [152, 325] width 57 height 7
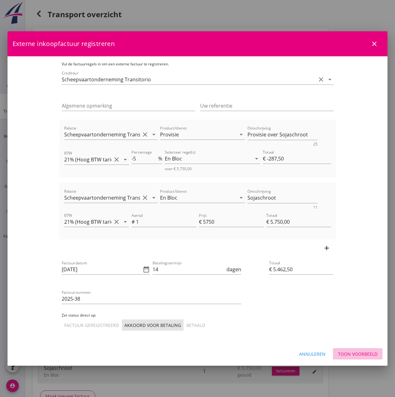
click at [357, 352] on div "Toon voorbeeld" at bounding box center [357, 354] width 39 height 7
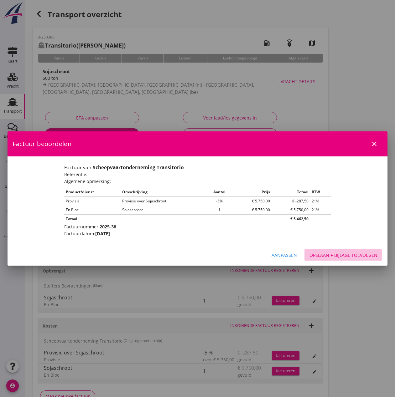
click at [359, 255] on div "Opslaan + bijlage toevoegen" at bounding box center [343, 255] width 68 height 7
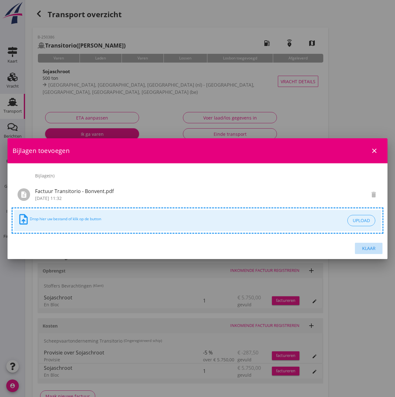
click at [373, 251] on div "Klaar" at bounding box center [369, 248] width 18 height 7
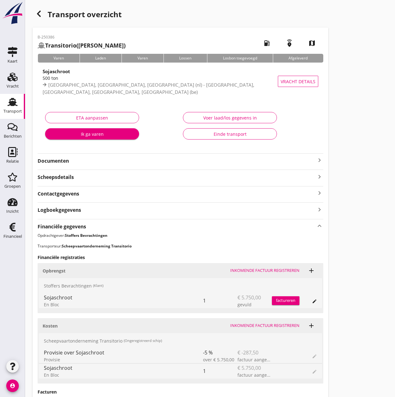
click at [289, 302] on div "factureren" at bounding box center [286, 301] width 28 height 6
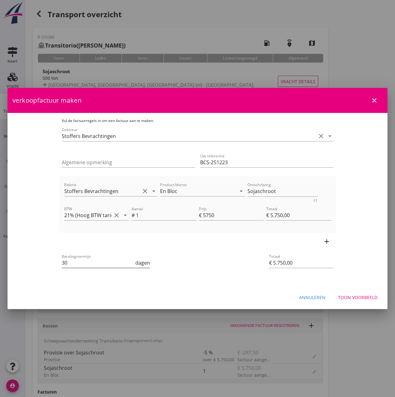
click at [77, 266] on input "30" at bounding box center [98, 263] width 73 height 10
type input "3"
type input "14"
click at [351, 297] on div "Toon voorbeeld" at bounding box center [357, 297] width 39 height 7
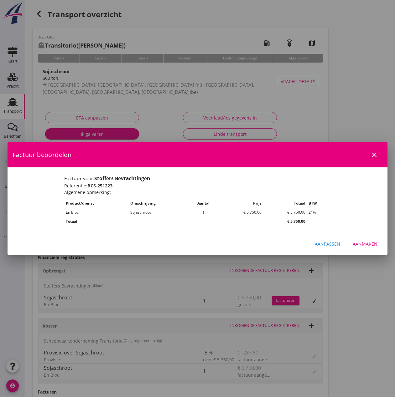
click at [368, 244] on div "Aanmaken" at bounding box center [364, 244] width 25 height 7
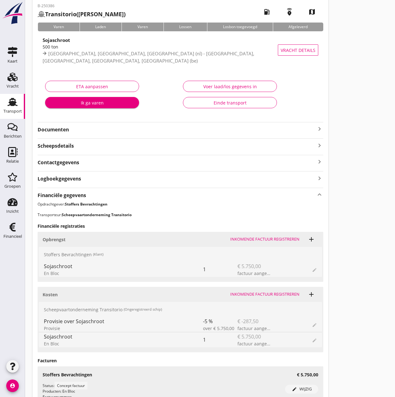
scroll to position [152, 0]
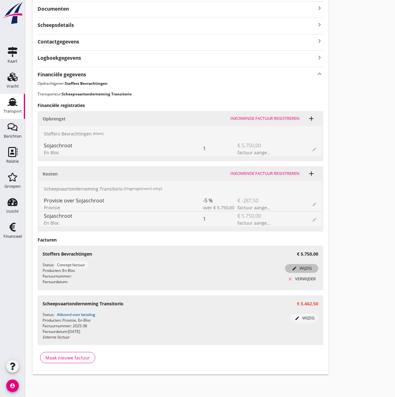
click at [301, 269] on div "edit wijzig" at bounding box center [301, 268] width 28 height 6
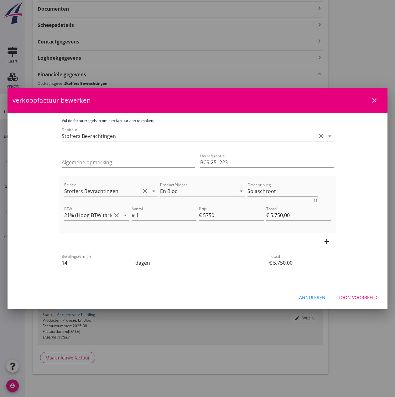
click at [358, 294] on div "Toon voorbeeld" at bounding box center [357, 297] width 39 height 7
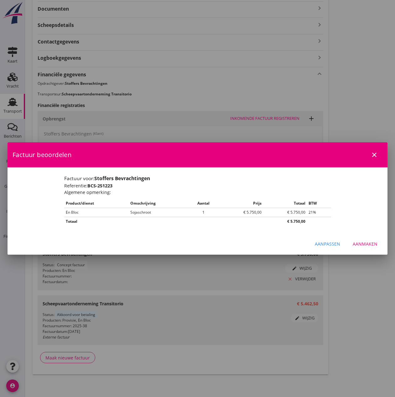
click at [365, 241] on div "Aanmaken" at bounding box center [364, 244] width 25 height 7
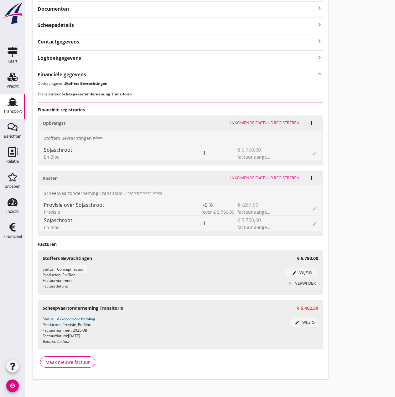
scroll to position [0, 0]
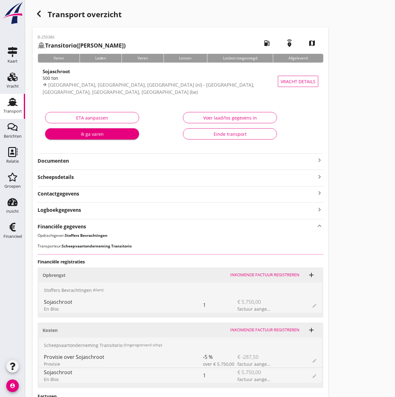
click at [217, 139] on button "Einde transport" at bounding box center [230, 133] width 94 height 11
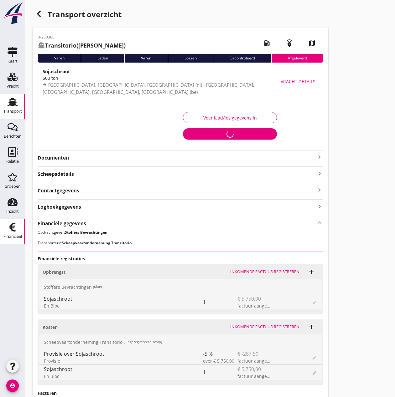
click at [16, 235] on div "Financieel" at bounding box center [12, 236] width 18 height 4
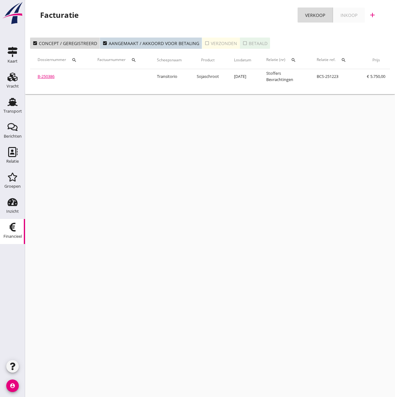
scroll to position [0, 110]
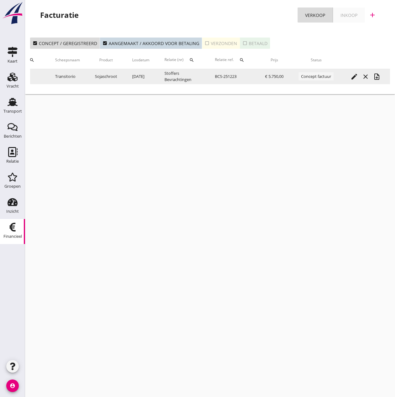
click at [379, 76] on icon "note_add" at bounding box center [377, 77] width 8 height 8
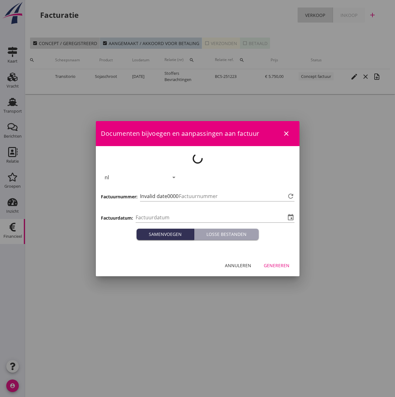
type input "[DATE]"
type input "448"
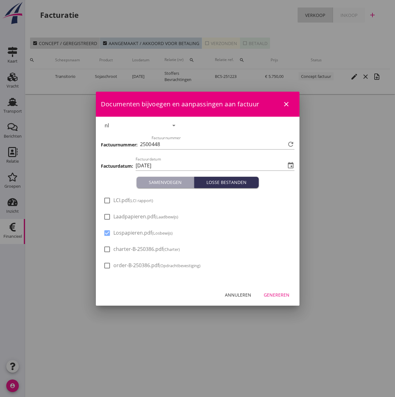
click at [107, 215] on div at bounding box center [107, 217] width 11 height 11
checkbox input "true"
click at [110, 199] on div at bounding box center [107, 200] width 11 height 11
checkbox input "true"
click at [278, 295] on div "Genereren" at bounding box center [277, 295] width 26 height 7
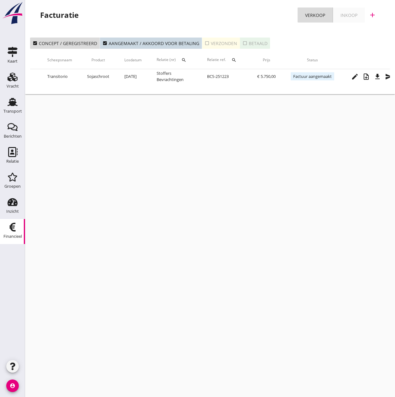
scroll to position [0, 129]
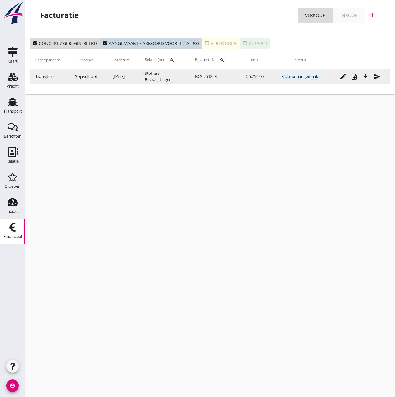
click at [375, 78] on icon "send" at bounding box center [377, 77] width 8 height 8
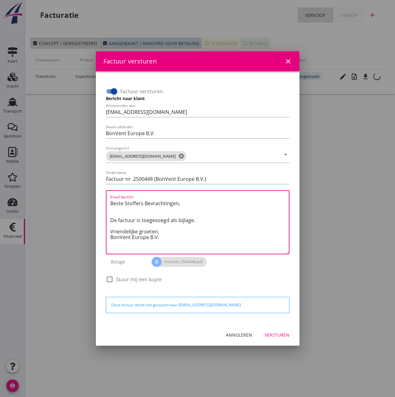
drag, startPoint x: 163, startPoint y: 231, endPoint x: 71, endPoint y: 188, distance: 101.1
click at [71, 188] on div "Factuur versturen close Factuur versturen Bericht naar klant Antwoorden aan [EM…" at bounding box center [197, 198] width 395 height 397
paste textarea "Relatie, In de bijlage vindt u de afrekening voor de reis van de MS [PERSON_NAM…"
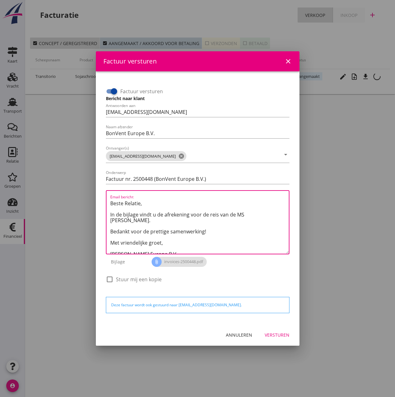
click at [246, 215] on textarea "Beste Relatie, In de bijlage vindt u de afrekening voor de reis van de MS [PERS…" at bounding box center [199, 225] width 178 height 55
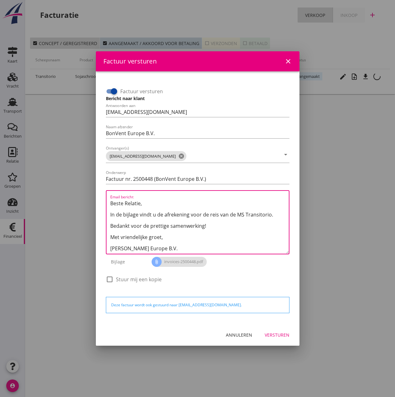
type textarea "Beste Relatie, In de bijlage vindt u de afrekening voor de reis van de MS Trans…"
click at [285, 334] on div "Versturen" at bounding box center [277, 335] width 25 height 7
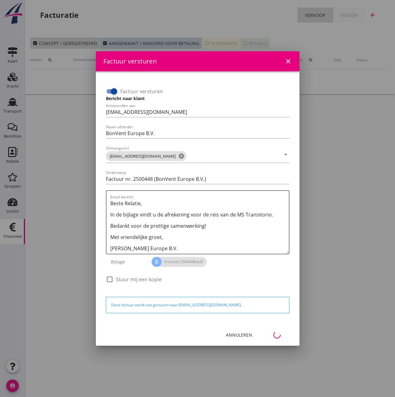
scroll to position [0, 28]
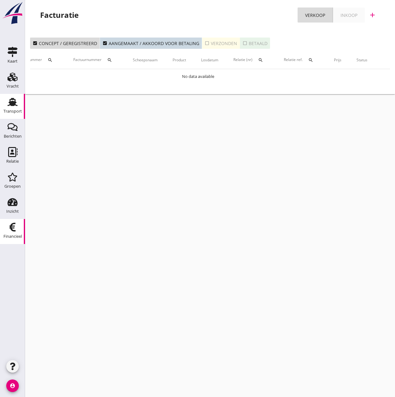
click at [11, 113] on div "Transport" at bounding box center [12, 111] width 18 height 4
